Goal: Information Seeking & Learning: Learn about a topic

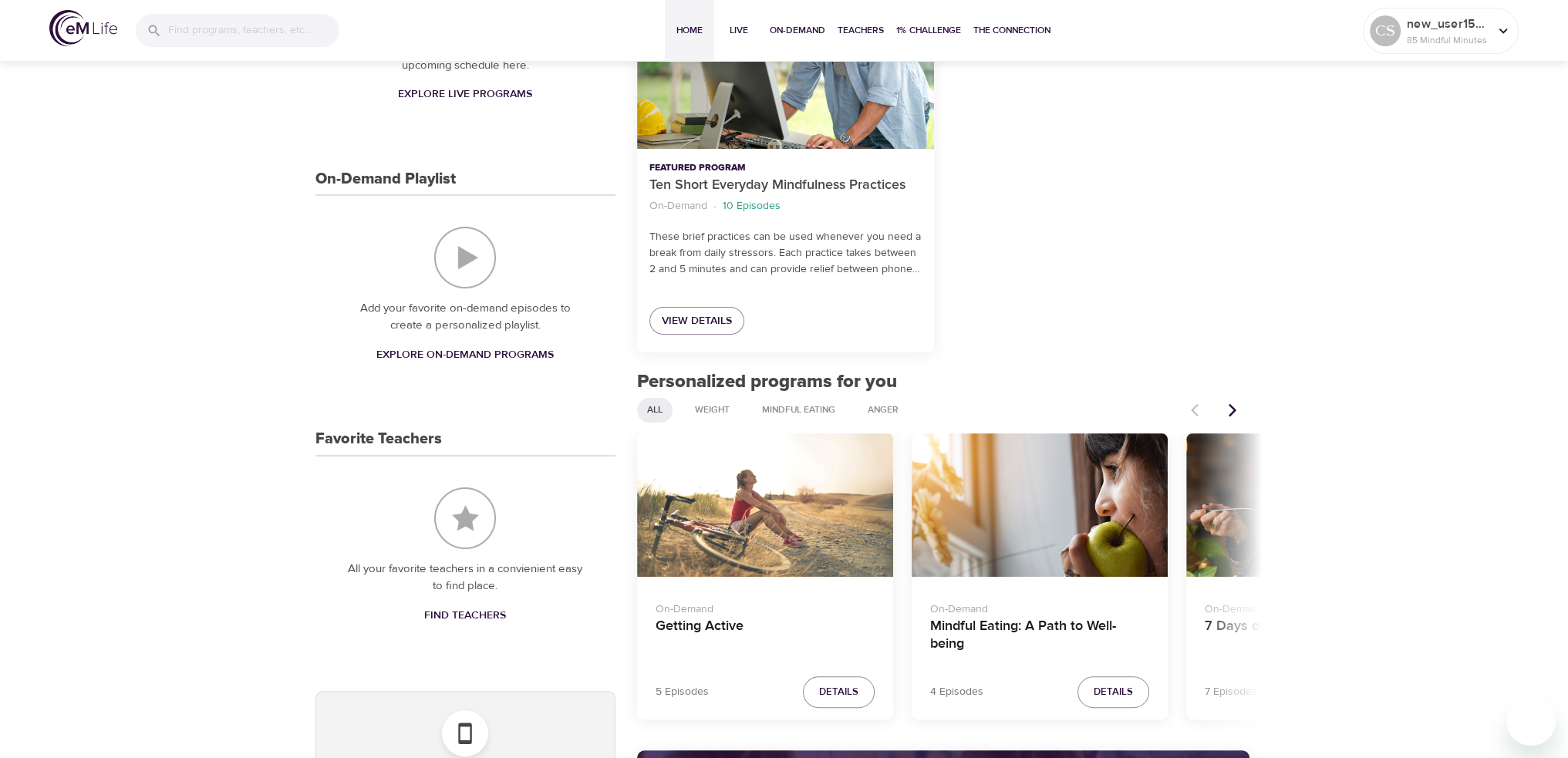
scroll to position [386, 0]
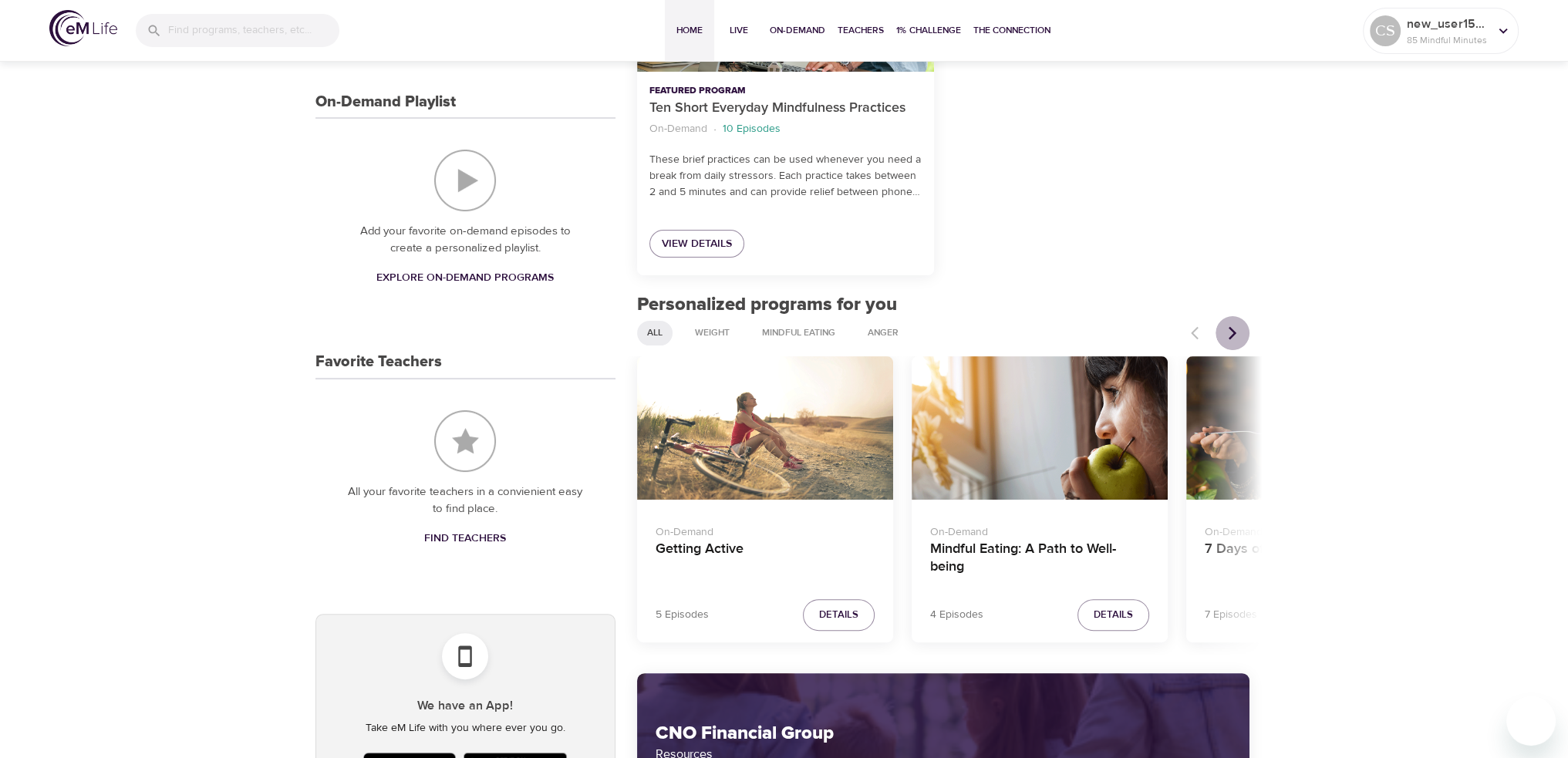
click at [1232, 330] on icon "Next items" at bounding box center [1232, 333] width 7 height 13
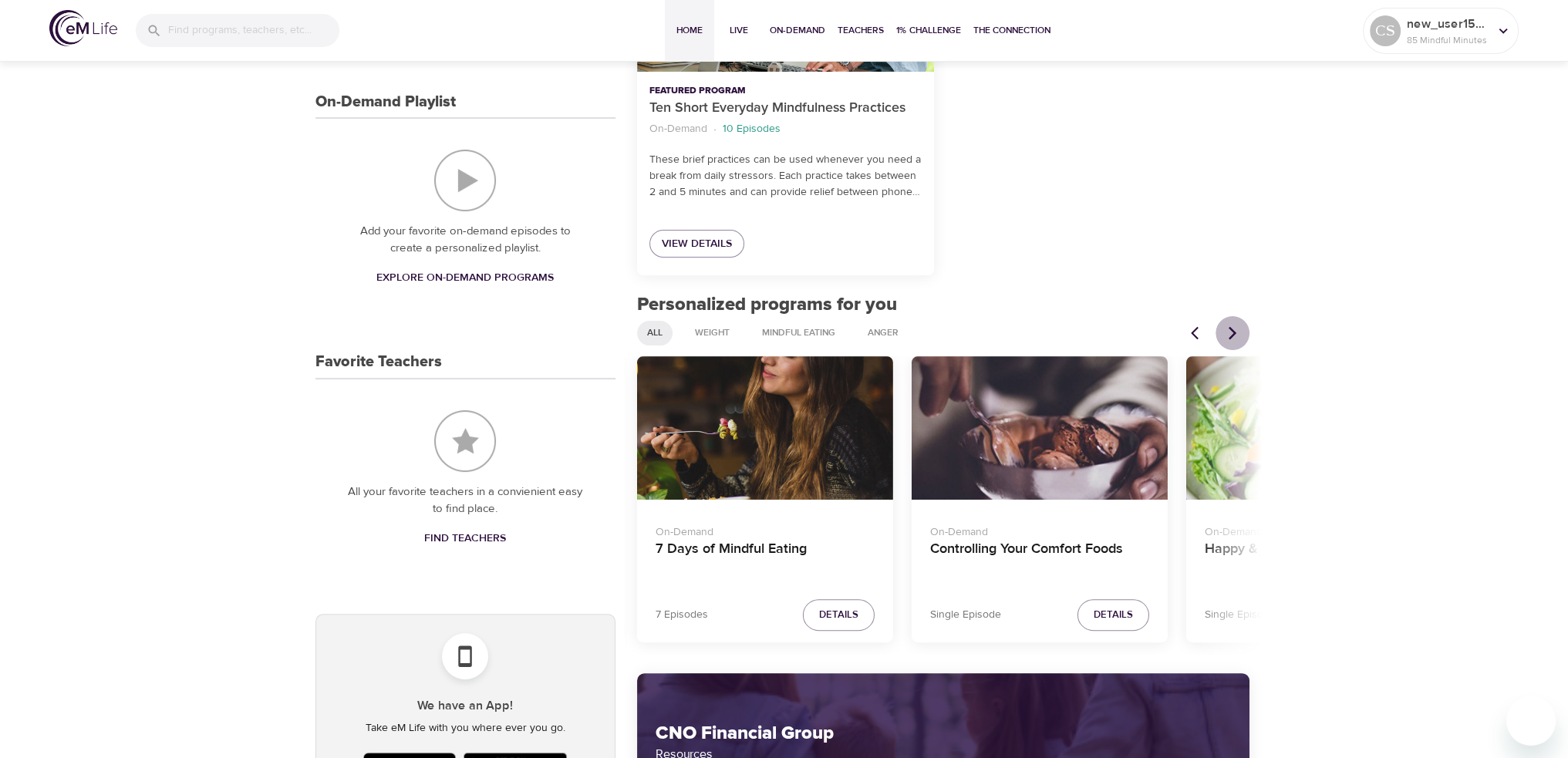
click at [1232, 330] on icon "Next items" at bounding box center [1232, 333] width 7 height 13
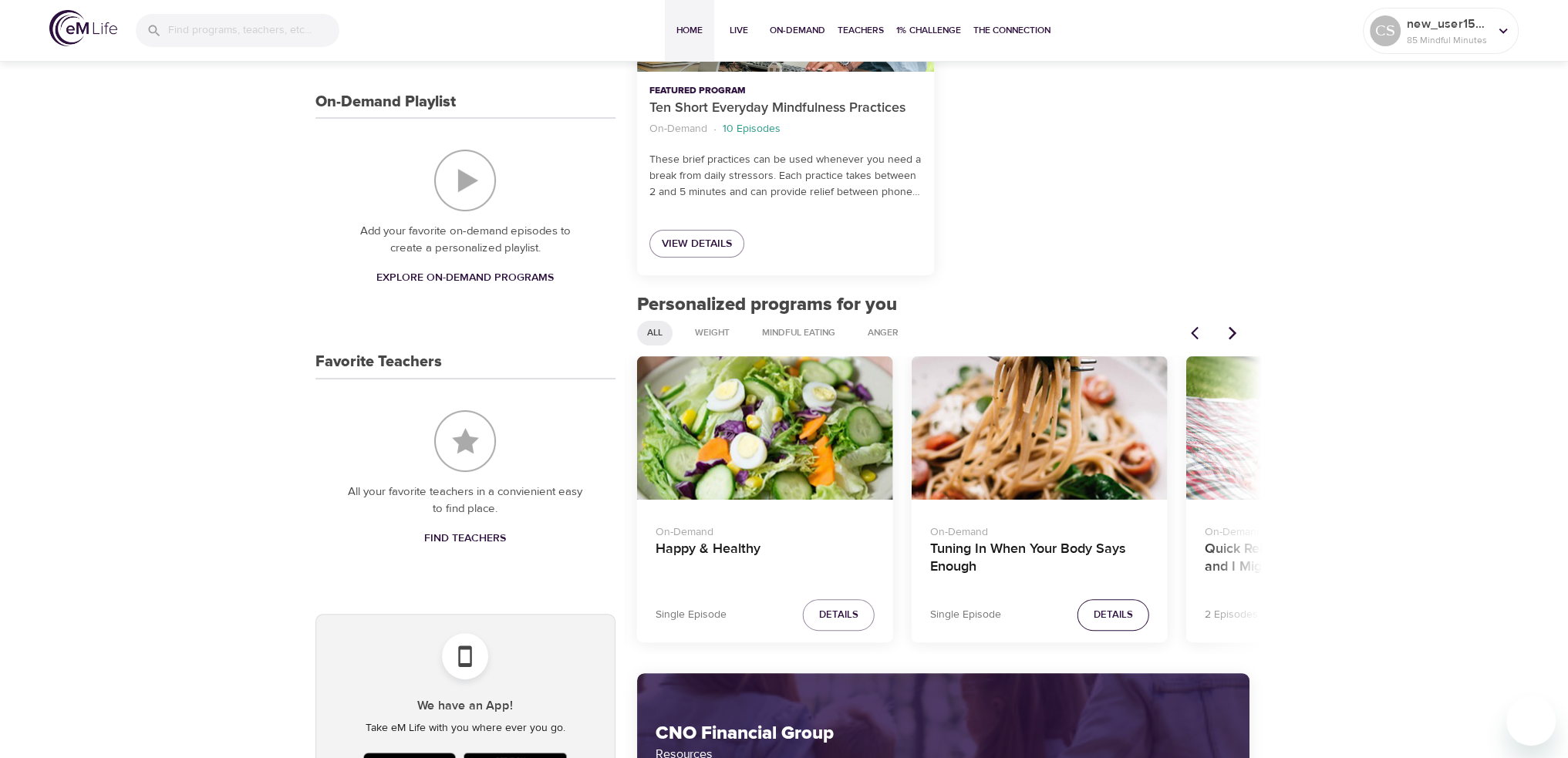
click at [1107, 609] on span "Details" at bounding box center [1113, 615] width 40 height 18
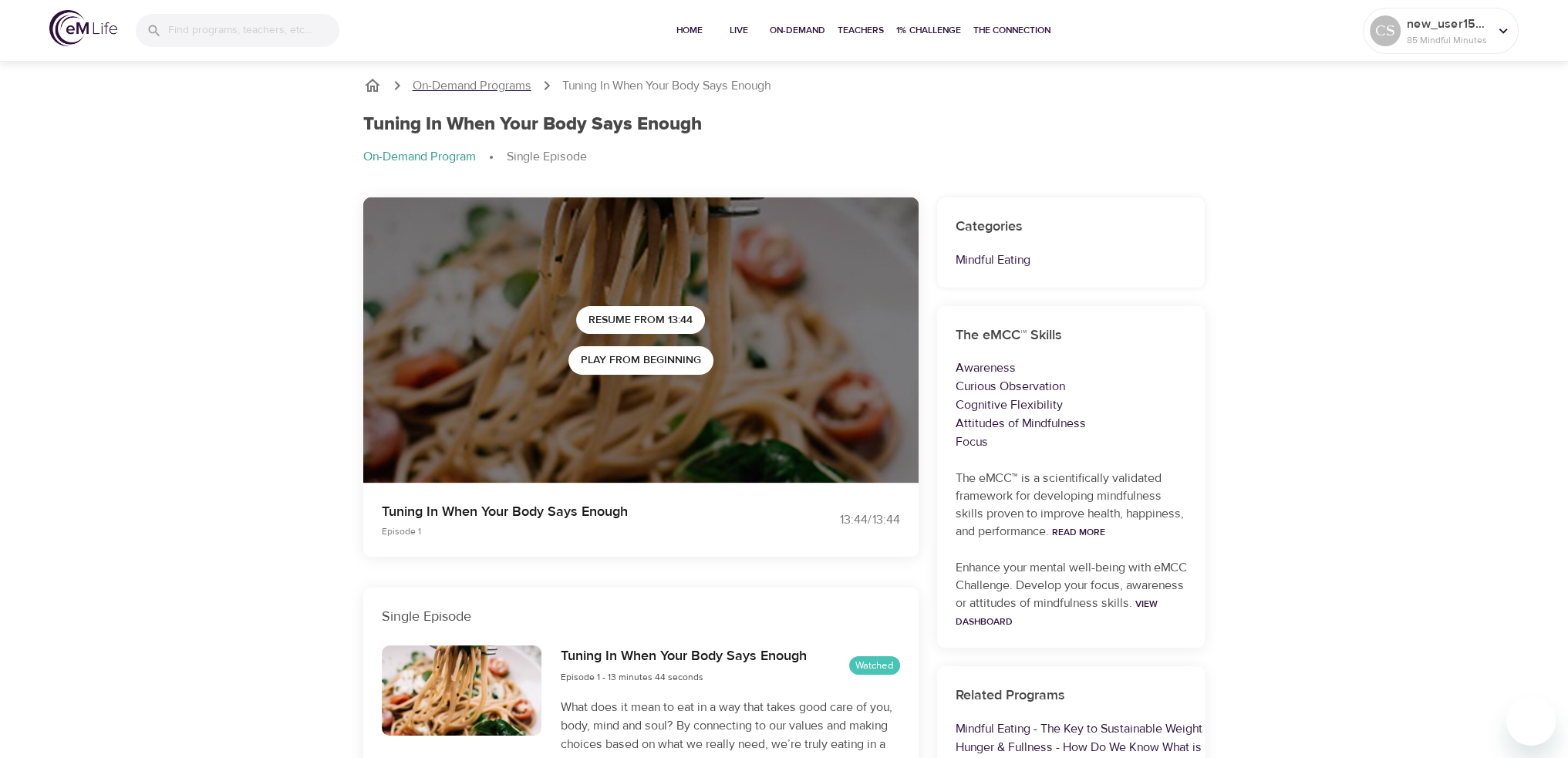
click at [474, 86] on p "On-Demand Programs" at bounding box center [472, 87] width 119 height 18
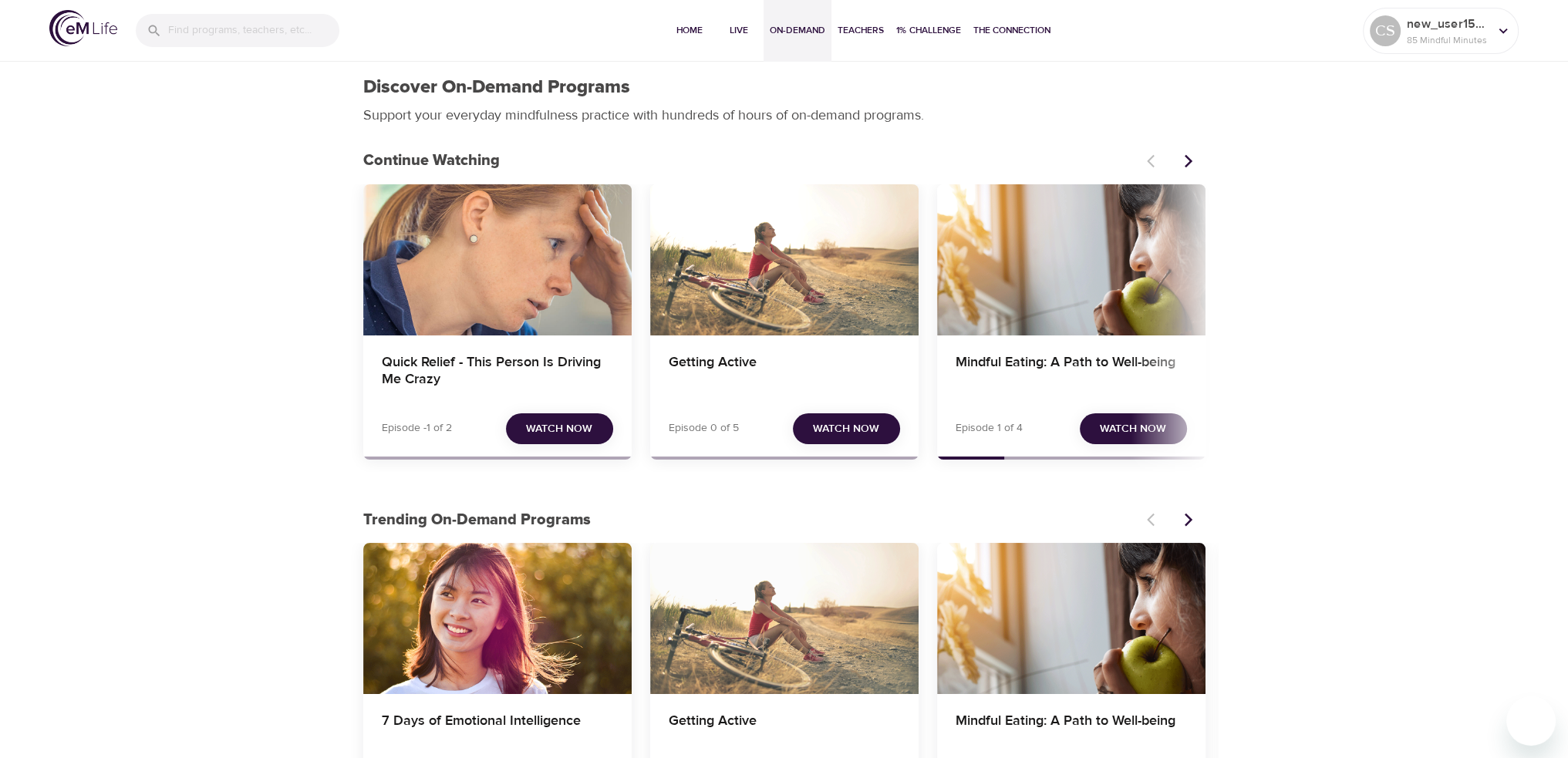
click at [764, 647] on div "Getting Active" at bounding box center [784, 618] width 269 height 151
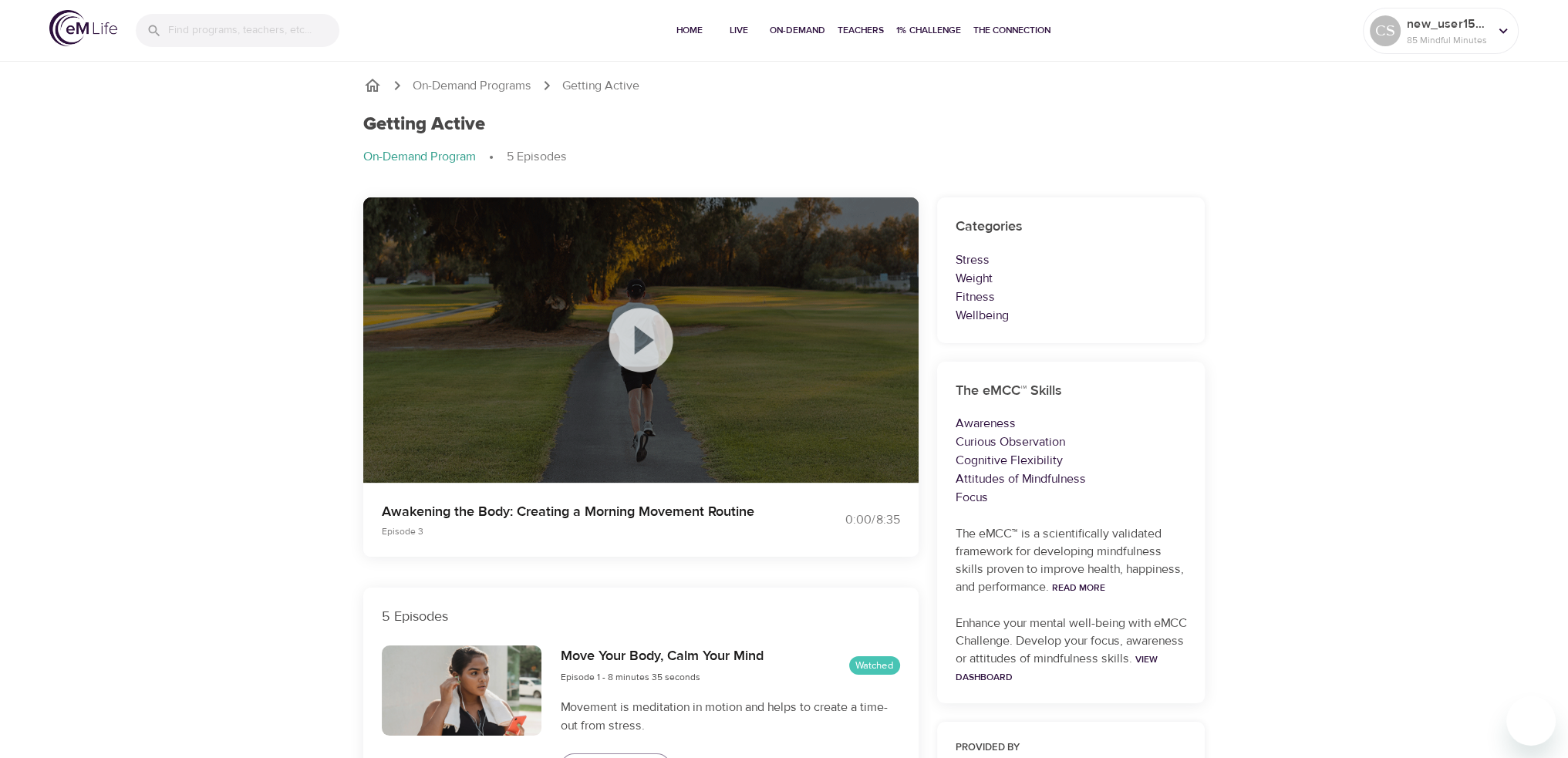
click at [636, 337] on icon at bounding box center [641, 340] width 77 height 77
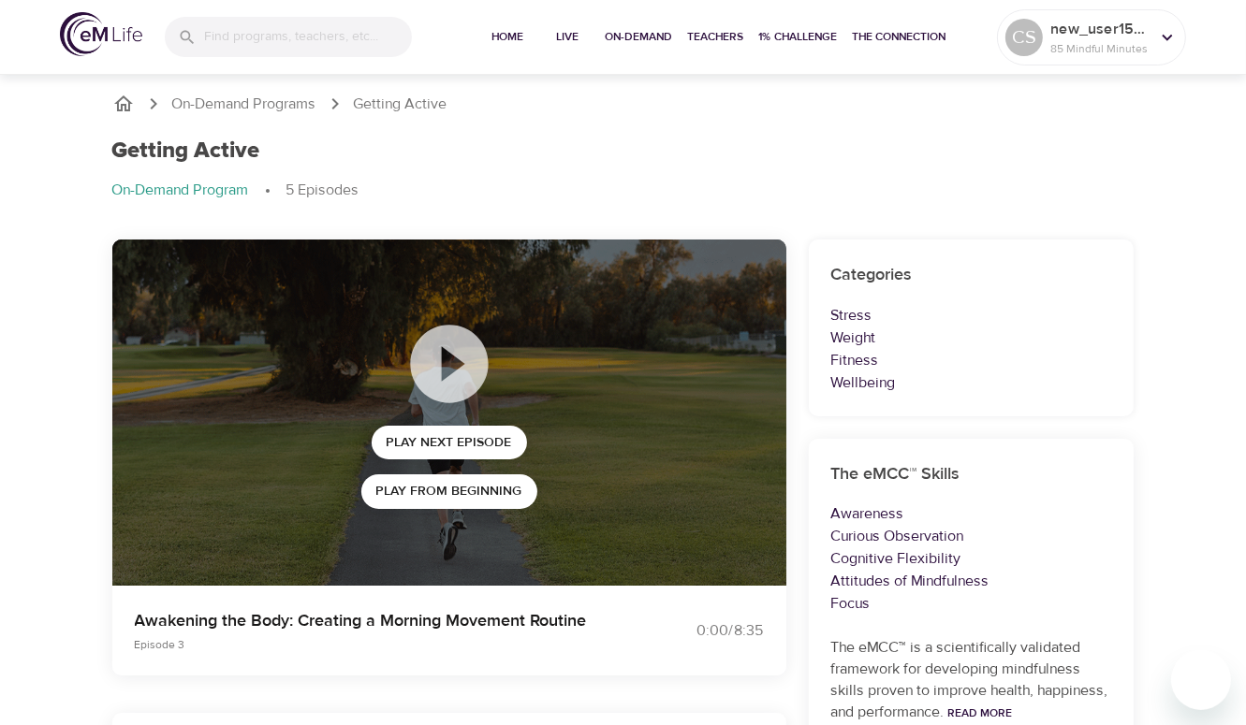
click at [610, 144] on div "Getting Active" at bounding box center [623, 151] width 1022 height 27
click at [561, 173] on div "Getting Active On-Demand Program 5 Episodes" at bounding box center [623, 177] width 1044 height 102
